Goal: Task Accomplishment & Management: Use online tool/utility

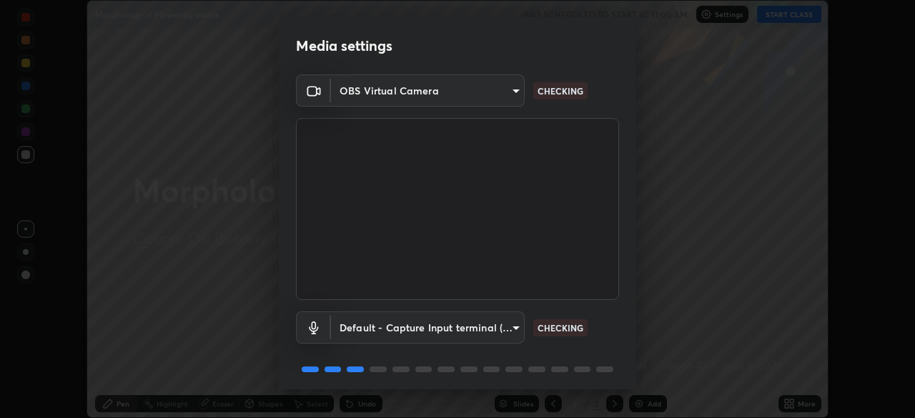
scroll to position [51, 0]
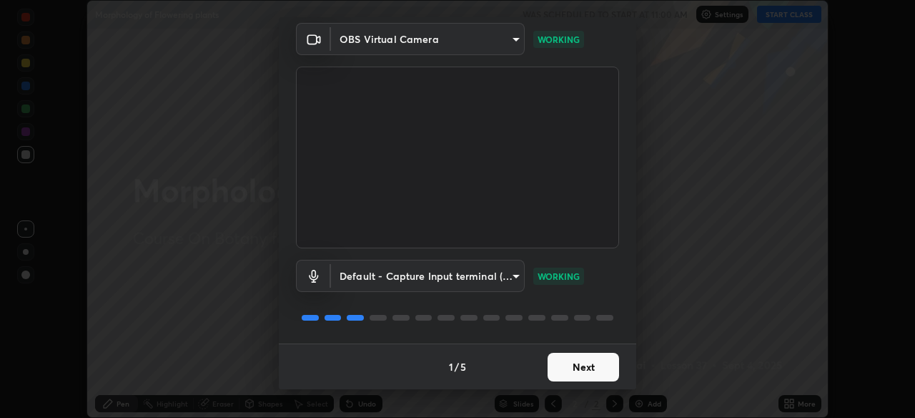
click at [596, 369] on button "Next" at bounding box center [583, 366] width 71 height 29
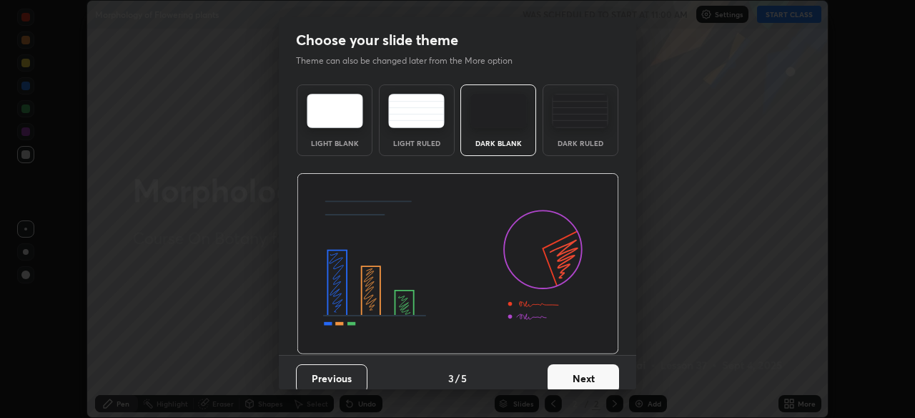
click at [606, 375] on button "Next" at bounding box center [583, 378] width 71 height 29
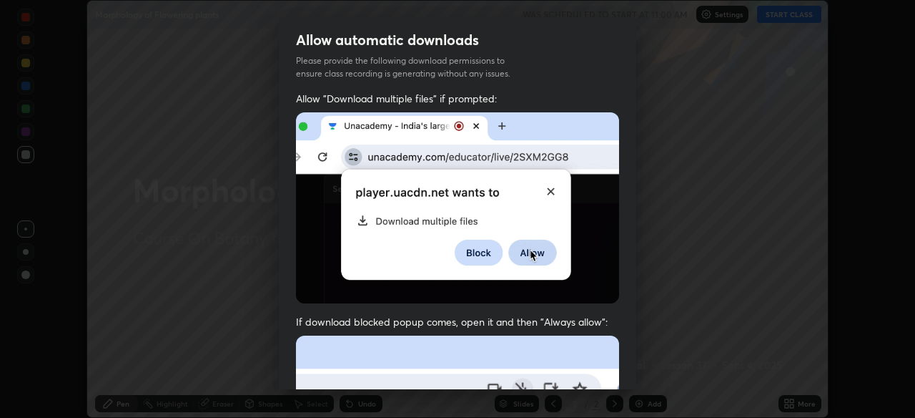
click at [616, 367] on div "Allow "Download multiple files" if prompted: If download blocked popup comes, o…" at bounding box center [457, 393] width 357 height 602
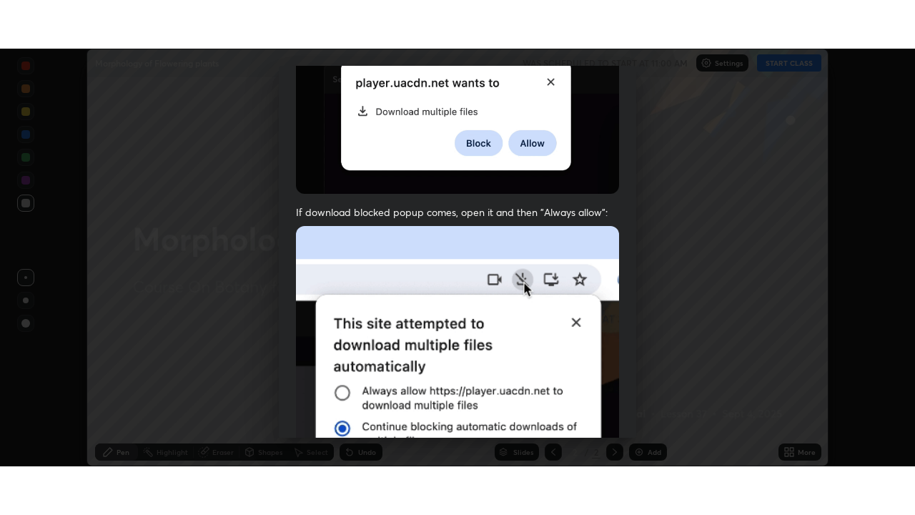
scroll to position [343, 0]
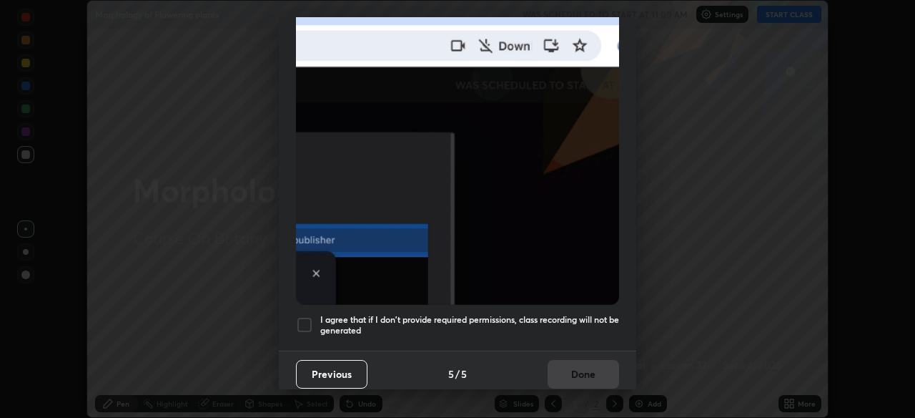
click at [595, 371] on div "Previous 5 / 5 Done" at bounding box center [457, 373] width 357 height 46
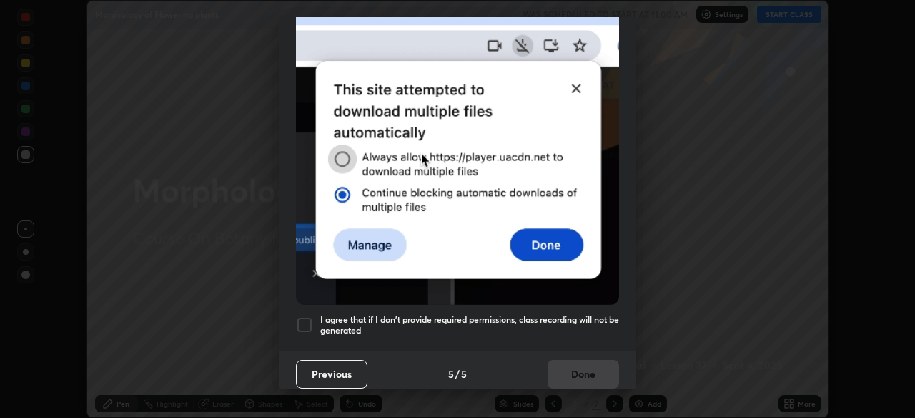
click at [598, 314] on h5 "I agree that if I don't provide required permissions, class recording will not …" at bounding box center [469, 325] width 299 height 22
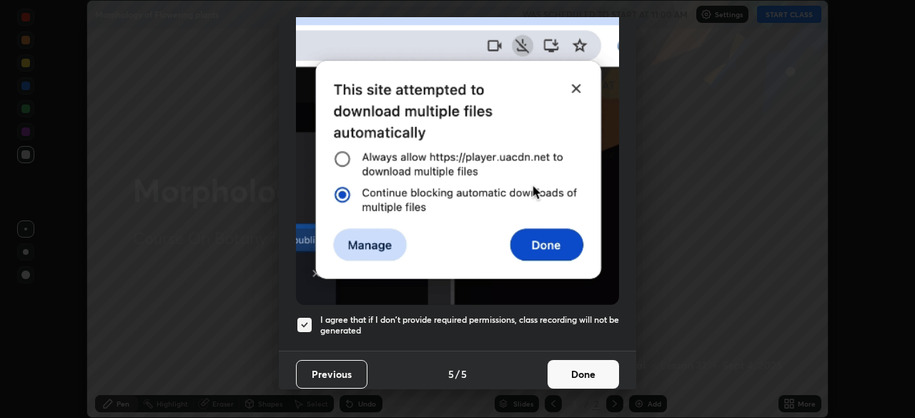
click at [591, 366] on button "Done" at bounding box center [583, 374] width 71 height 29
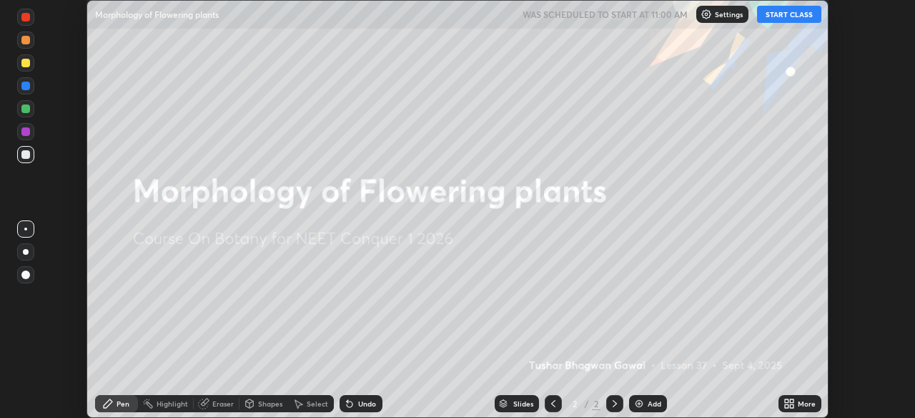
click at [787, 400] on icon at bounding box center [787, 401] width 4 height 4
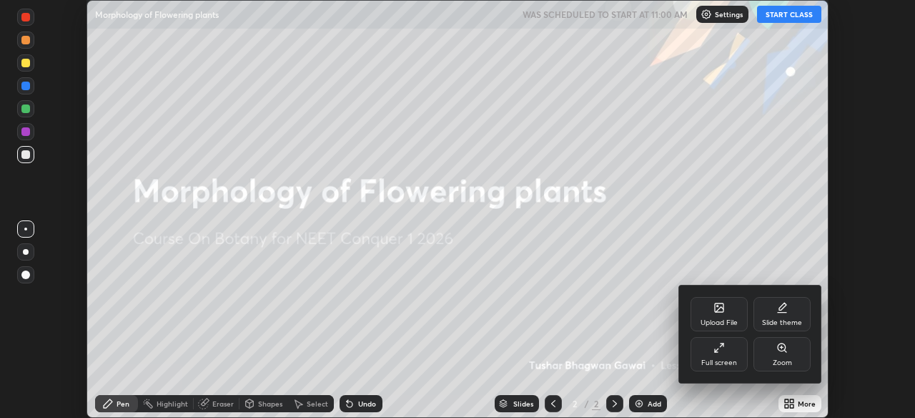
click at [735, 351] on div "Full screen" at bounding box center [719, 354] width 57 height 34
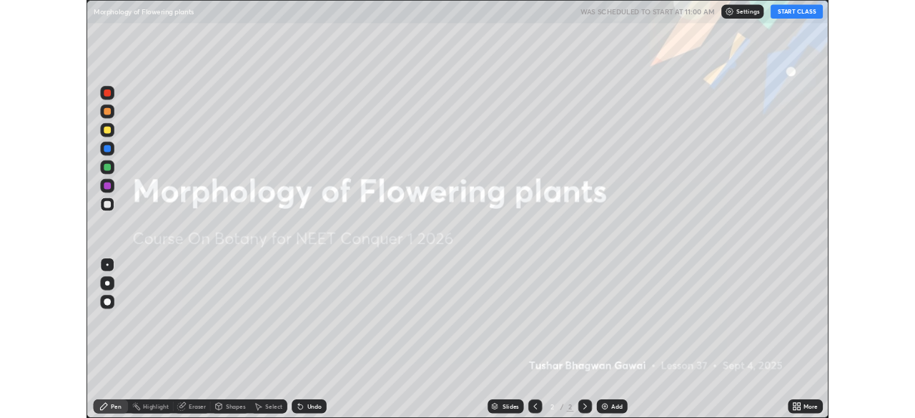
scroll to position [515, 915]
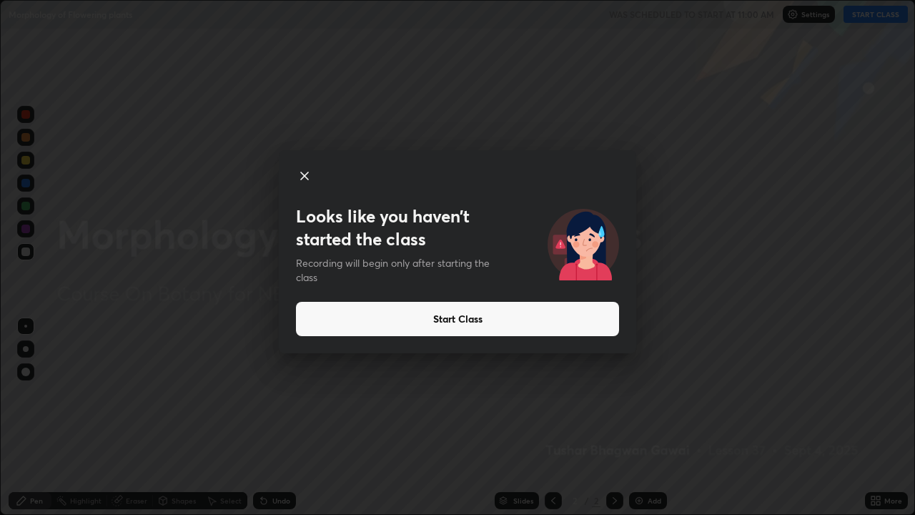
click at [357, 317] on button "Start Class" at bounding box center [457, 319] width 323 height 34
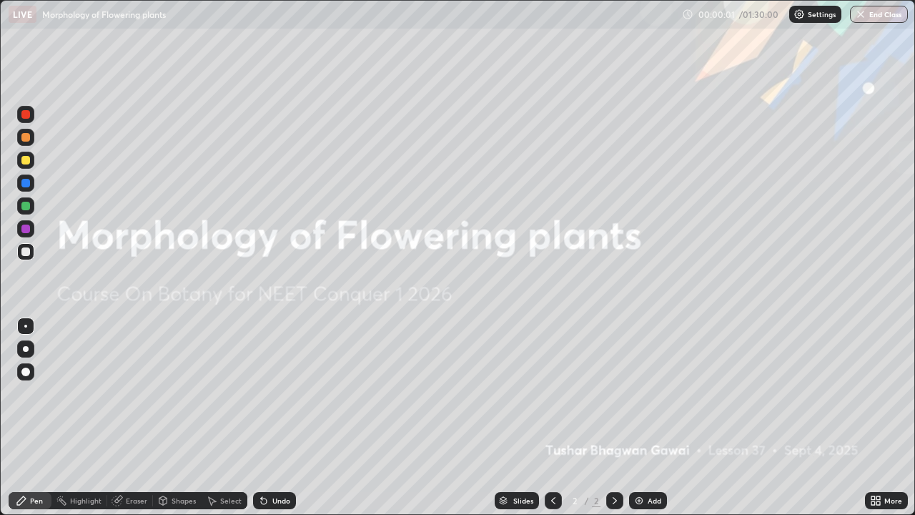
click at [645, 417] on div "Add" at bounding box center [648, 500] width 38 height 17
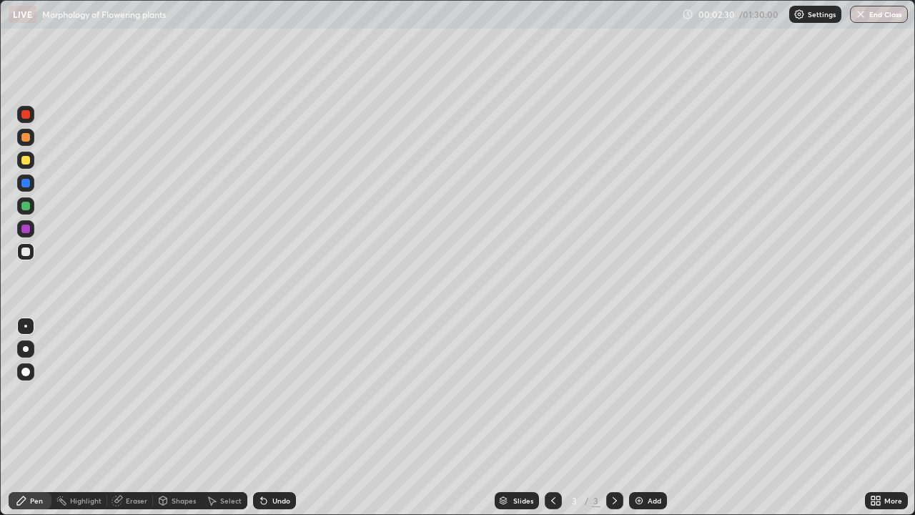
click at [28, 209] on div at bounding box center [25, 206] width 9 height 9
click at [26, 228] on div at bounding box center [25, 229] width 9 height 9
click at [29, 253] on div at bounding box center [25, 251] width 9 height 9
click at [639, 417] on img at bounding box center [638, 500] width 11 height 11
click at [261, 417] on icon at bounding box center [264, 501] width 6 height 6
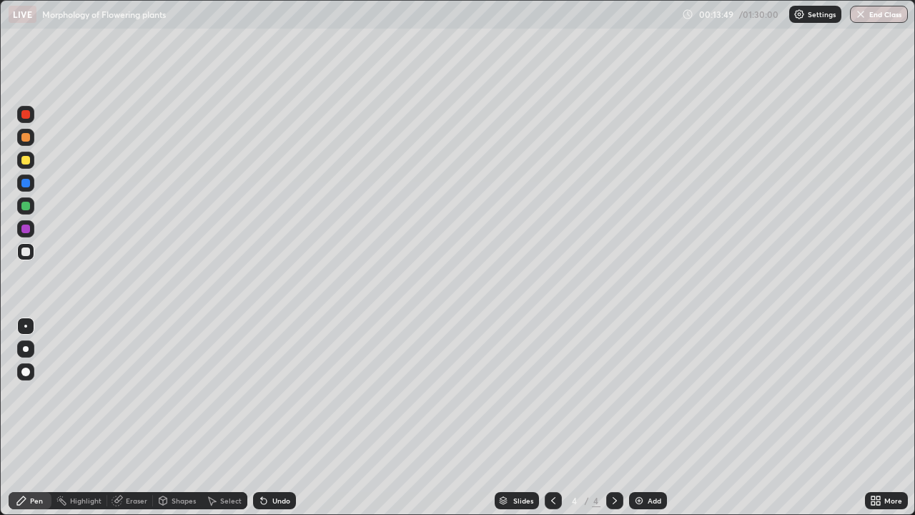
click at [635, 417] on img at bounding box center [638, 500] width 11 height 11
click at [28, 372] on div at bounding box center [25, 371] width 9 height 9
click at [27, 207] on div at bounding box center [25, 206] width 9 height 9
click at [26, 252] on div at bounding box center [25, 251] width 9 height 9
click at [27, 186] on div at bounding box center [25, 183] width 9 height 9
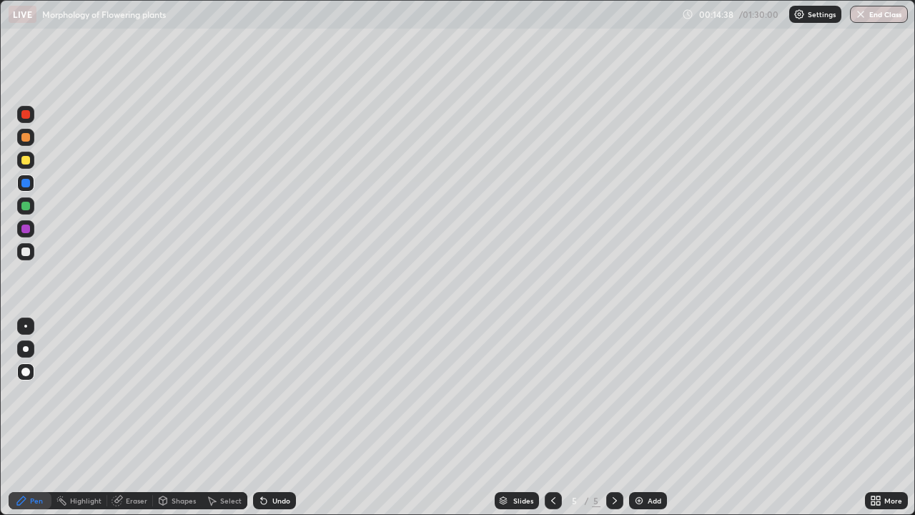
click at [26, 326] on div at bounding box center [25, 326] width 3 height 3
click at [27, 252] on div at bounding box center [25, 251] width 9 height 9
click at [24, 161] on div at bounding box center [25, 160] width 9 height 9
click at [27, 143] on div at bounding box center [25, 137] width 17 height 17
click at [29, 252] on div at bounding box center [25, 251] width 9 height 9
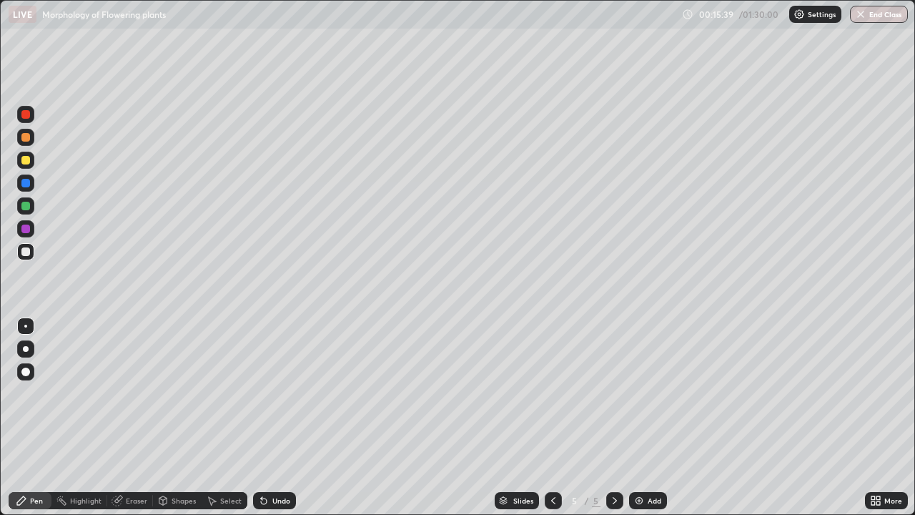
click at [29, 160] on div at bounding box center [25, 160] width 9 height 9
click at [26, 137] on div at bounding box center [25, 137] width 9 height 9
click at [638, 417] on img at bounding box center [638, 500] width 11 height 11
click at [29, 252] on div at bounding box center [25, 251] width 9 height 9
click at [27, 139] on div at bounding box center [25, 137] width 9 height 9
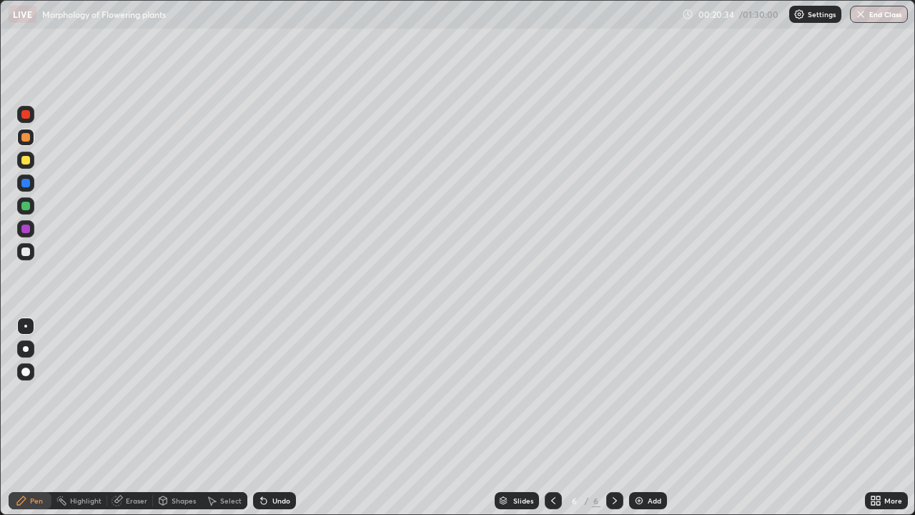
click at [28, 161] on div at bounding box center [25, 160] width 9 height 9
click at [32, 251] on div at bounding box center [25, 251] width 17 height 17
click at [648, 417] on div "Add" at bounding box center [655, 500] width 14 height 7
click at [26, 185] on div at bounding box center [25, 183] width 9 height 9
click at [28, 160] on div at bounding box center [25, 160] width 9 height 9
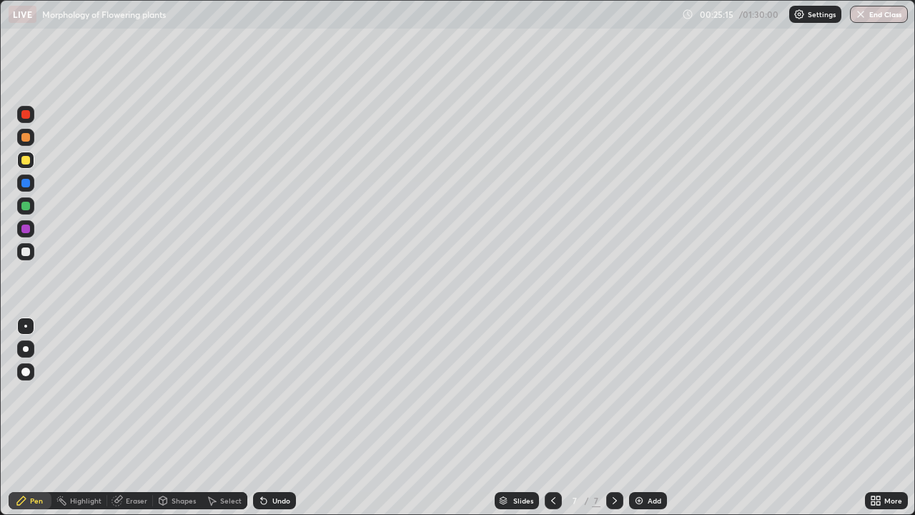
click at [132, 417] on div "Eraser" at bounding box center [130, 500] width 46 height 17
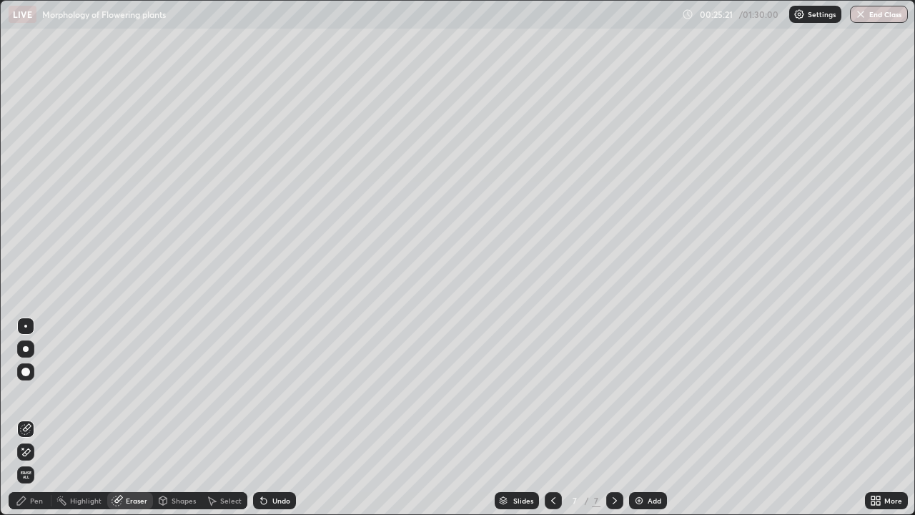
click at [34, 417] on div "Pen" at bounding box center [36, 500] width 13 height 7
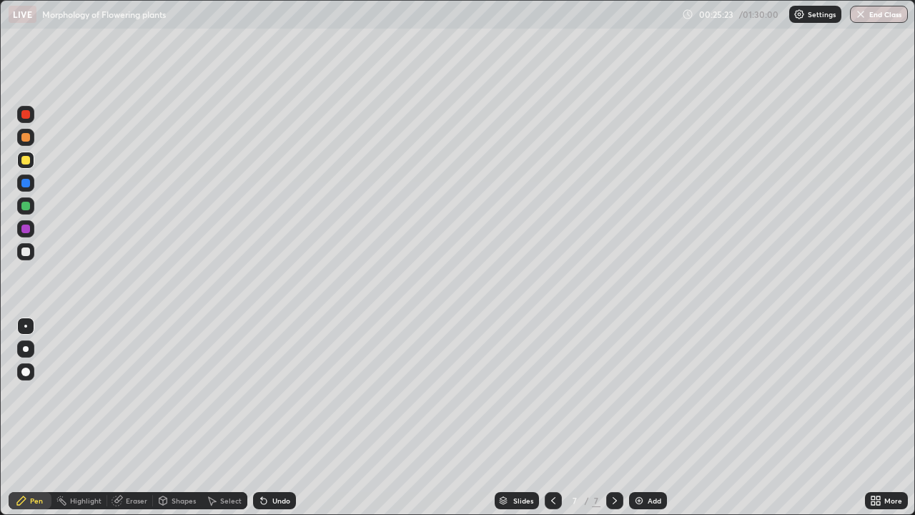
click at [26, 137] on div at bounding box center [25, 137] width 9 height 9
click at [631, 417] on div "Add" at bounding box center [648, 500] width 38 height 17
click at [29, 253] on div at bounding box center [25, 251] width 9 height 9
click at [284, 417] on div "Undo" at bounding box center [281, 500] width 18 height 7
click at [283, 417] on div "Undo" at bounding box center [281, 500] width 18 height 7
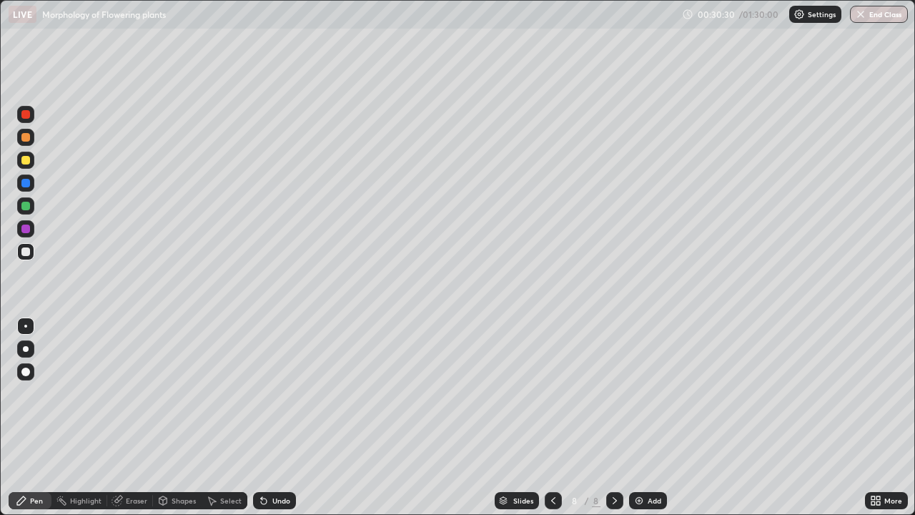
click at [282, 417] on div "Undo" at bounding box center [281, 500] width 18 height 7
click at [283, 417] on div "Undo" at bounding box center [281, 500] width 18 height 7
click at [638, 417] on img at bounding box center [638, 500] width 11 height 11
click at [26, 252] on div at bounding box center [25, 251] width 9 height 9
click at [26, 161] on div at bounding box center [25, 160] width 9 height 9
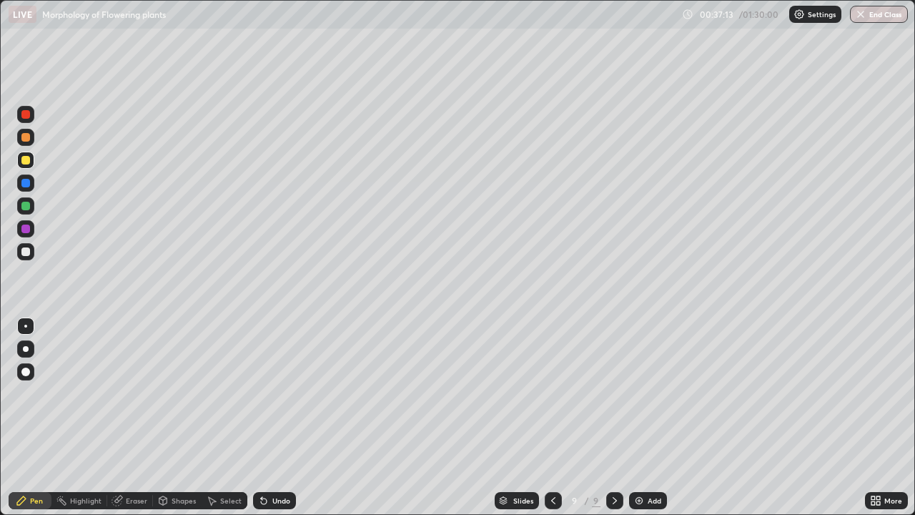
click at [267, 417] on icon at bounding box center [263, 500] width 11 height 11
click at [268, 417] on div "Undo" at bounding box center [274, 500] width 43 height 17
click at [269, 417] on div "Undo" at bounding box center [274, 500] width 43 height 17
click at [268, 417] on div "Undo" at bounding box center [274, 500] width 43 height 17
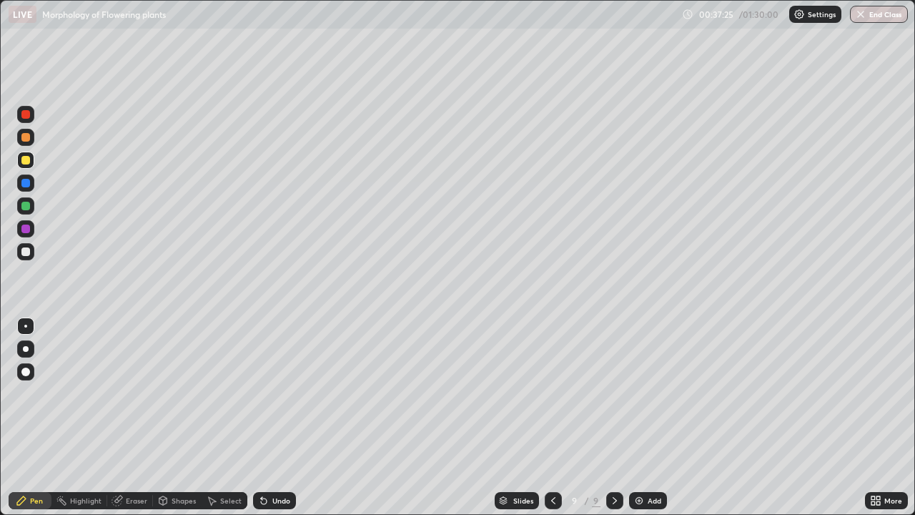
click at [264, 417] on icon at bounding box center [264, 501] width 6 height 6
click at [263, 417] on icon at bounding box center [264, 501] width 6 height 6
click at [262, 417] on icon at bounding box center [264, 501] width 6 height 6
click at [872, 417] on icon at bounding box center [874, 503] width 4 height 4
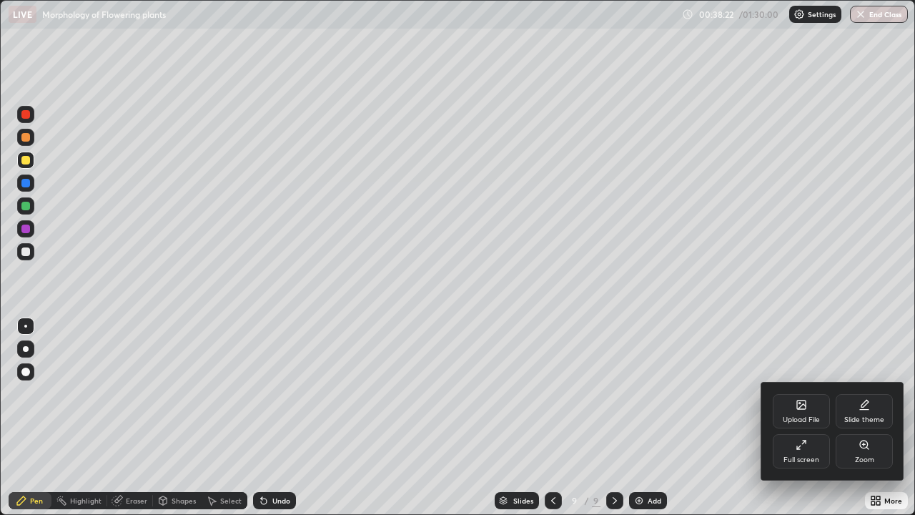
click at [798, 417] on div "Full screen" at bounding box center [801, 451] width 57 height 34
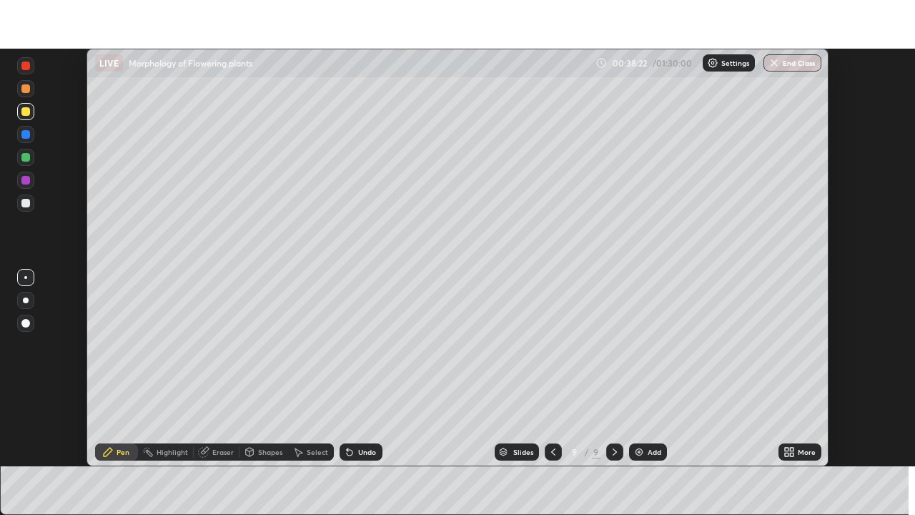
scroll to position [71080, 70582]
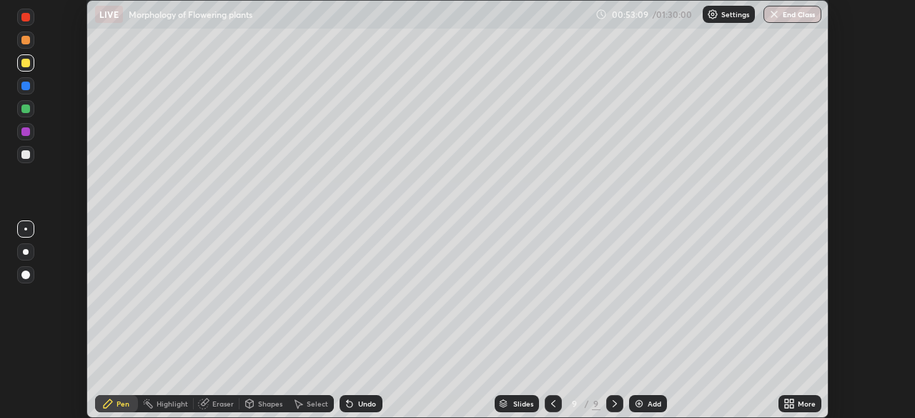
click at [644, 405] on div "Add" at bounding box center [648, 403] width 38 height 17
click at [789, 404] on icon at bounding box center [787, 406] width 4 height 4
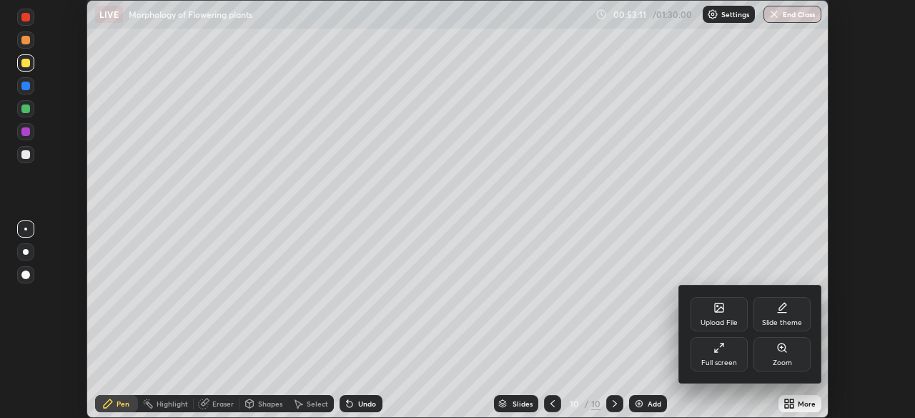
click at [724, 359] on div "Full screen" at bounding box center [719, 362] width 36 height 7
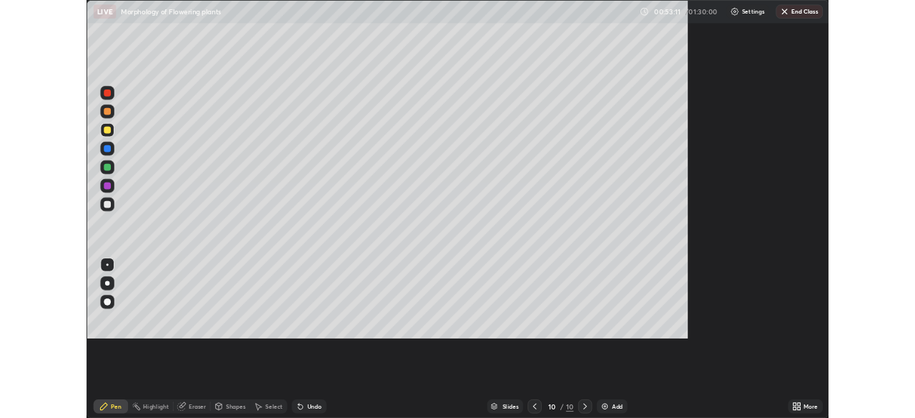
scroll to position [515, 915]
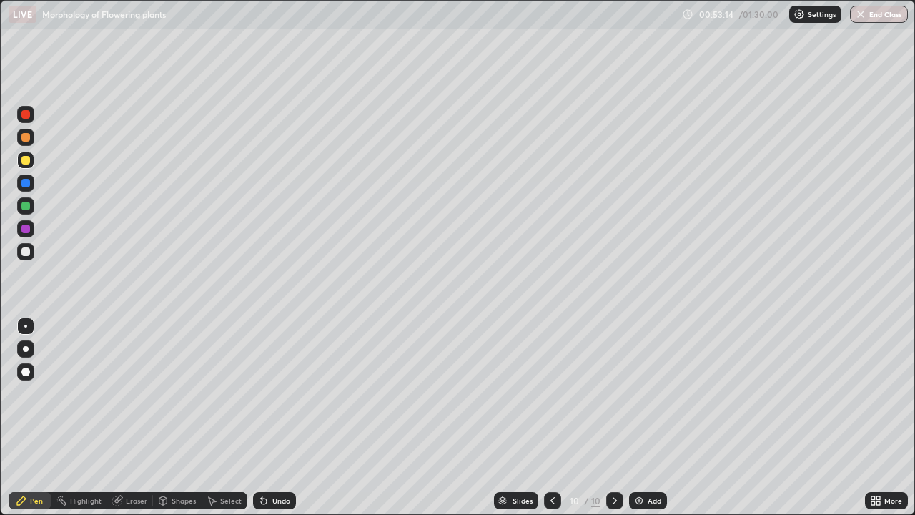
click at [31, 253] on div at bounding box center [25, 251] width 17 height 17
click at [262, 417] on icon at bounding box center [264, 501] width 6 height 6
click at [631, 417] on div "Add" at bounding box center [648, 500] width 38 height 17
click at [29, 255] on div at bounding box center [25, 251] width 9 height 9
click at [26, 206] on div at bounding box center [25, 206] width 9 height 9
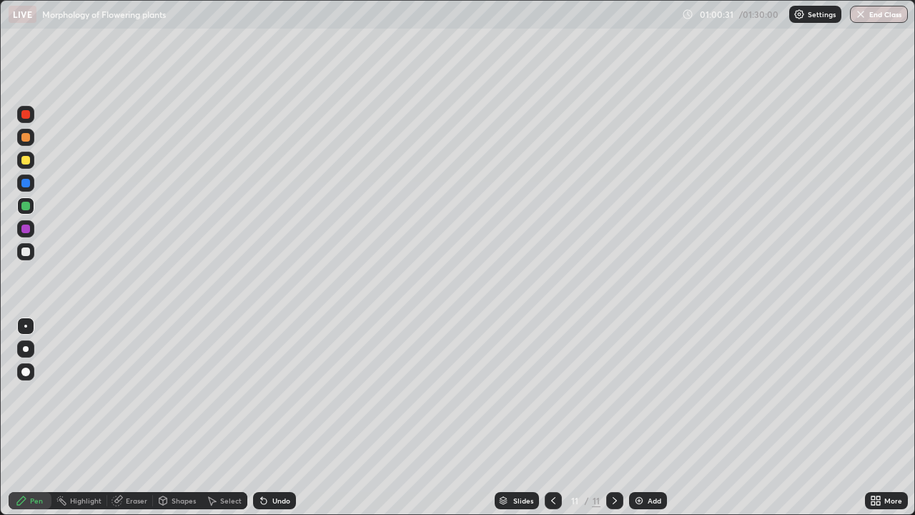
click at [29, 229] on div at bounding box center [25, 229] width 9 height 9
click at [26, 255] on div at bounding box center [25, 251] width 9 height 9
click at [275, 417] on div "Undo" at bounding box center [281, 500] width 18 height 7
click at [286, 417] on div "Undo" at bounding box center [274, 500] width 43 height 17
click at [279, 417] on div "Undo" at bounding box center [281, 500] width 18 height 7
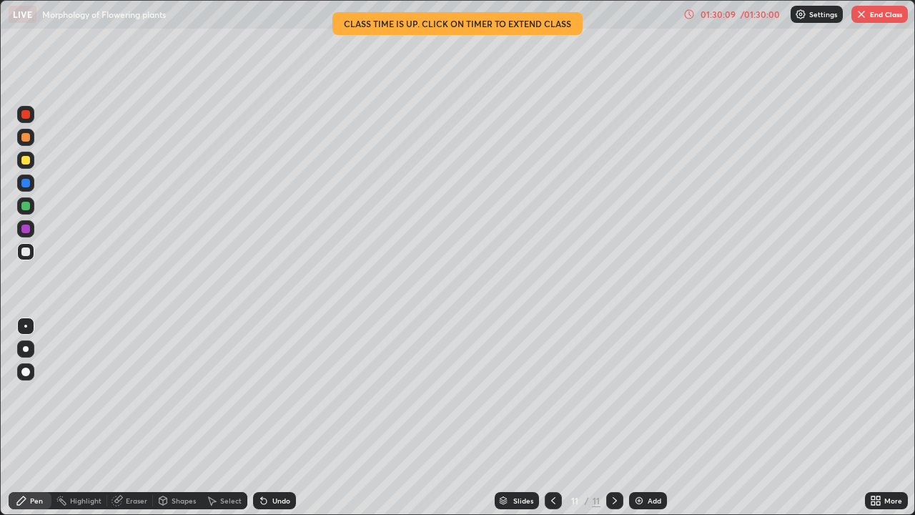
click at [874, 417] on icon at bounding box center [874, 503] width 4 height 4
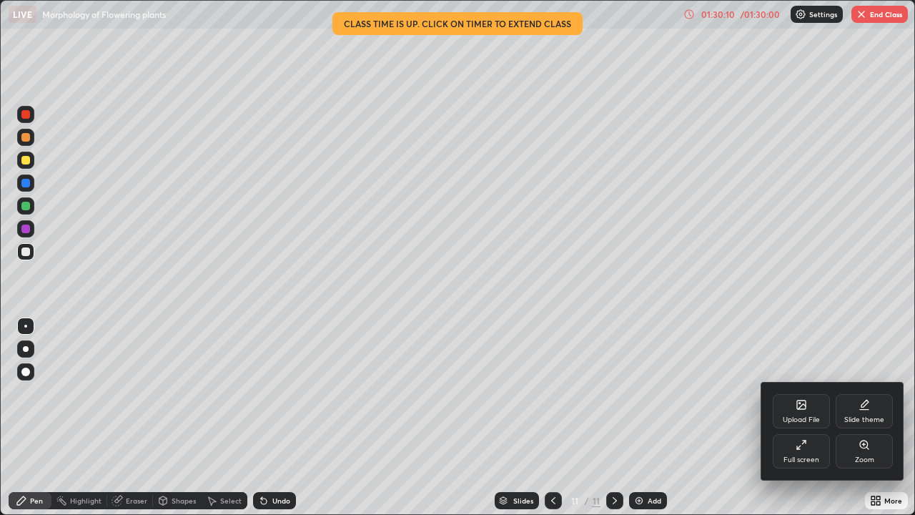
click at [807, 417] on div "Full screen" at bounding box center [801, 451] width 57 height 34
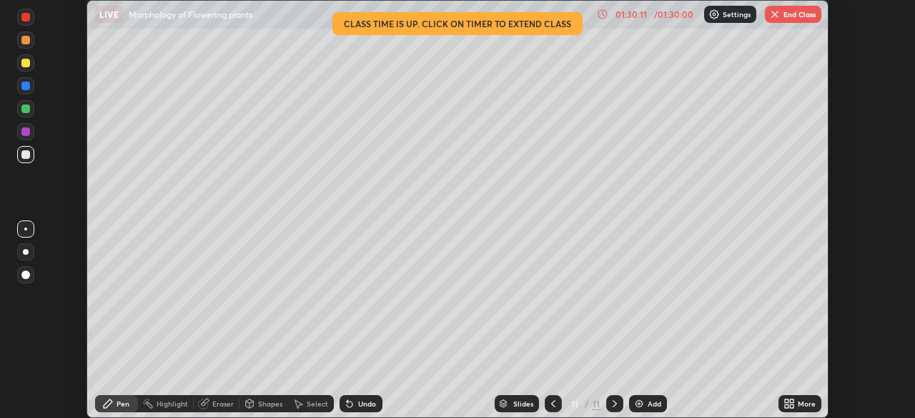
scroll to position [71080, 70582]
click at [808, 9] on button "End Class" at bounding box center [793, 14] width 56 height 17
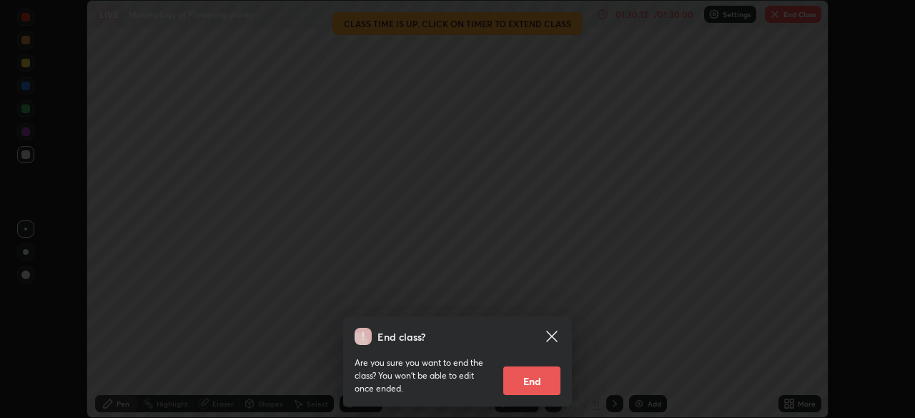
click at [540, 385] on button "End" at bounding box center [531, 380] width 57 height 29
